Goal: Check status

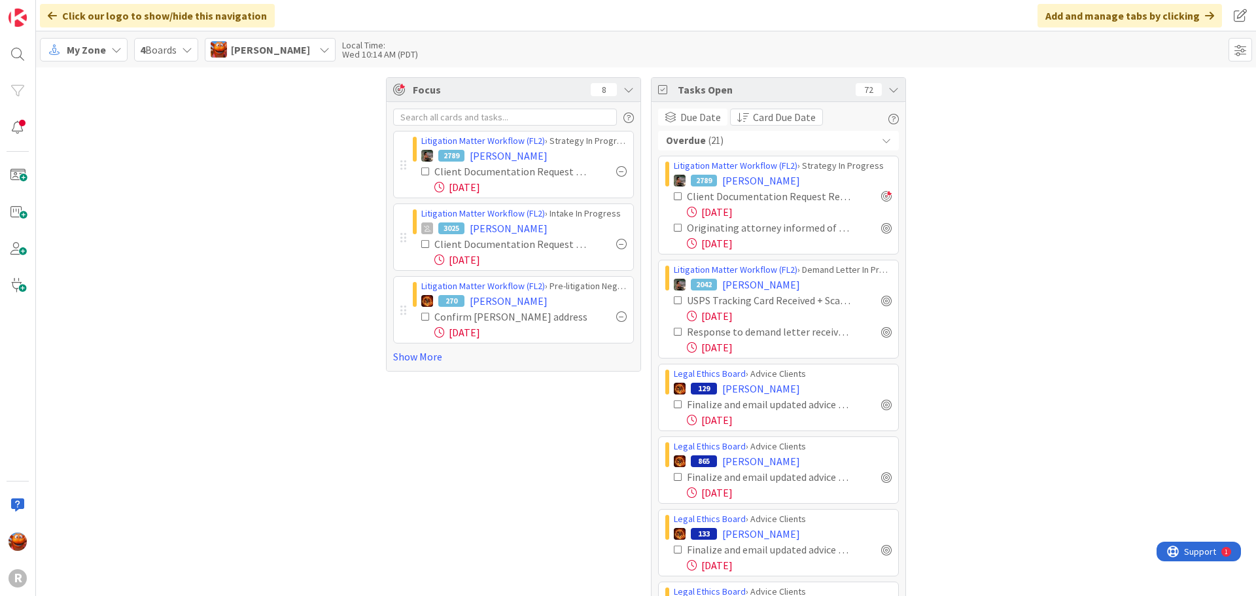
scroll to position [1176, 0]
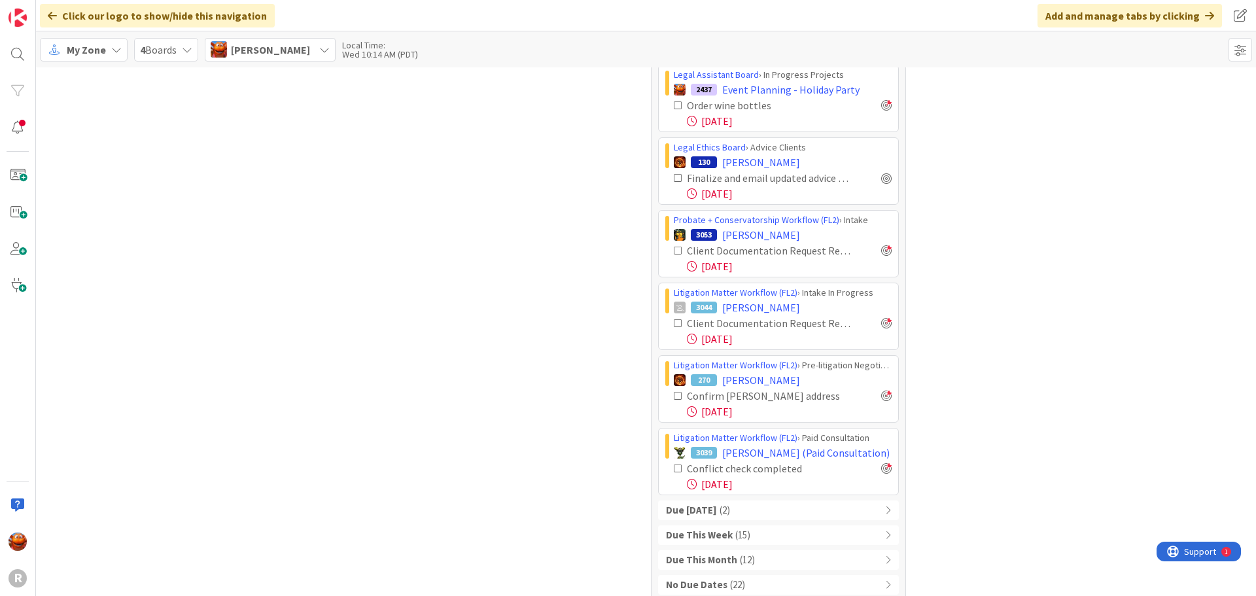
click at [719, 503] on span "( 2 )" at bounding box center [724, 510] width 10 height 15
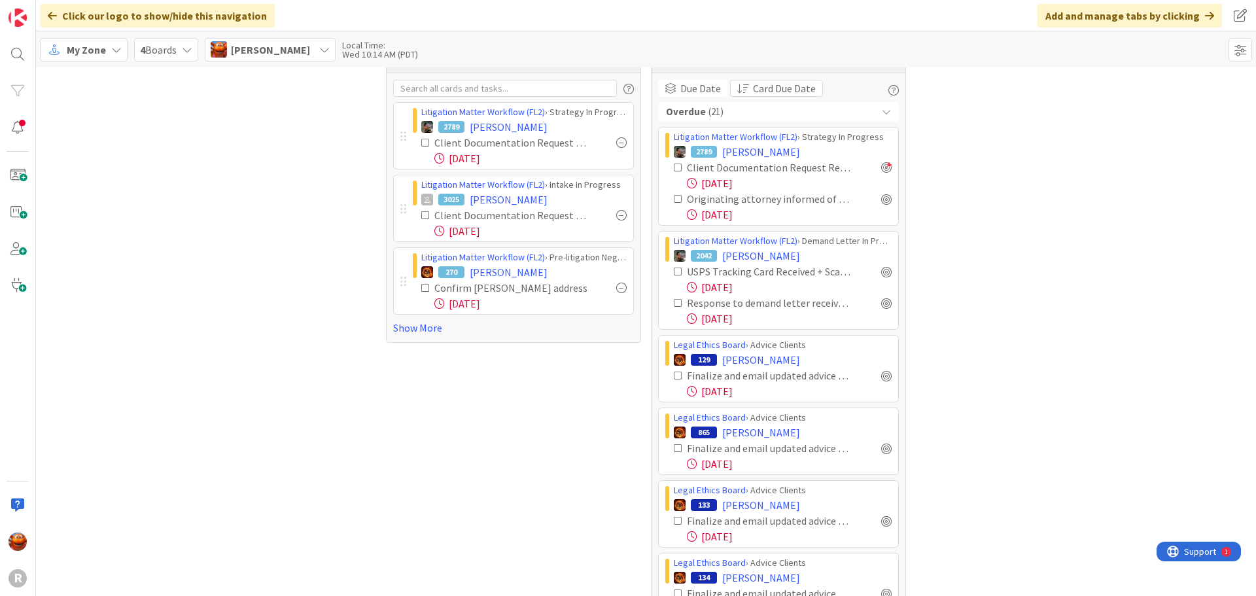
scroll to position [0, 0]
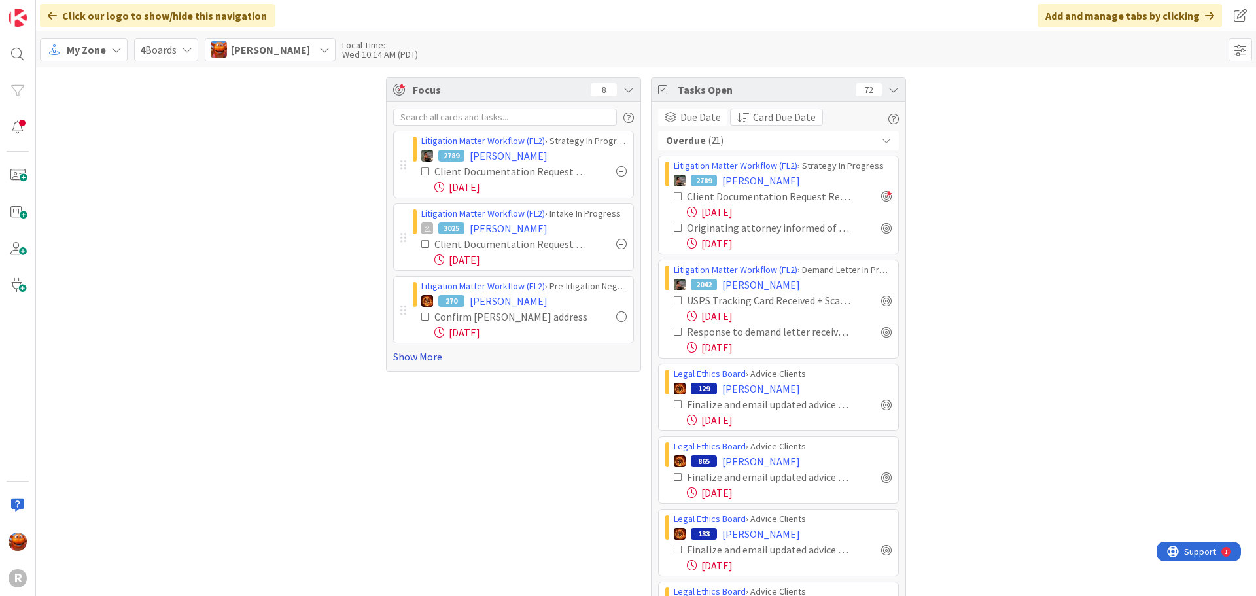
click at [447, 357] on link "Show More" at bounding box center [513, 357] width 241 height 16
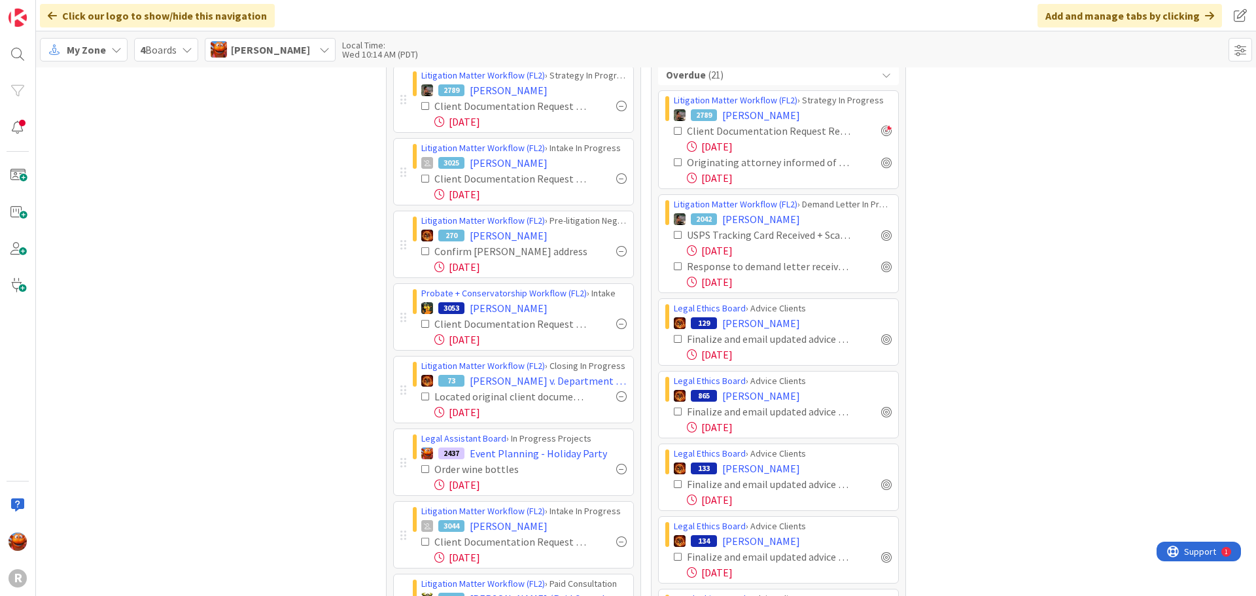
scroll to position [131, 0]
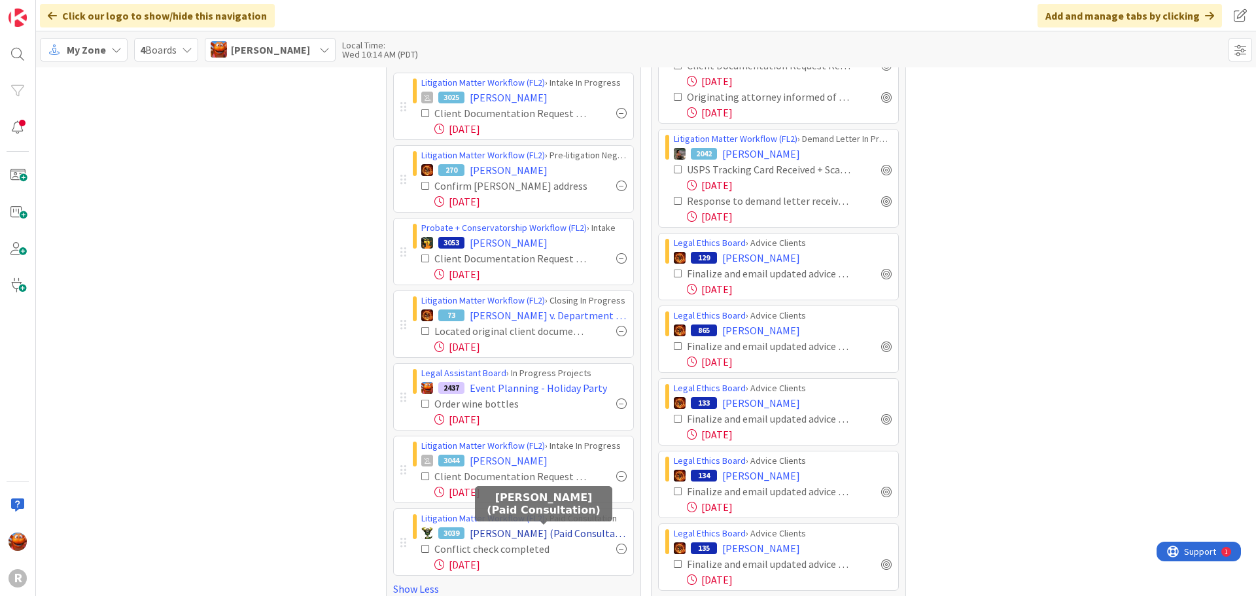
click at [502, 536] on span "[PERSON_NAME] (Paid Consultation)" at bounding box center [548, 533] width 157 height 16
